Goal: Navigation & Orientation: Find specific page/section

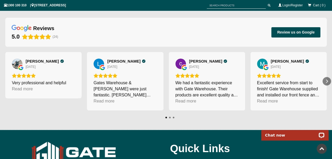
scroll to position [594, 0]
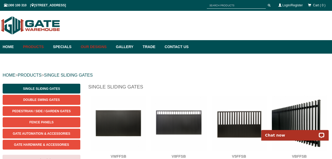
click at [105, 47] on link "Our Designs" at bounding box center [95, 46] width 35 height 13
